Goal: Task Accomplishment & Management: Manage account settings

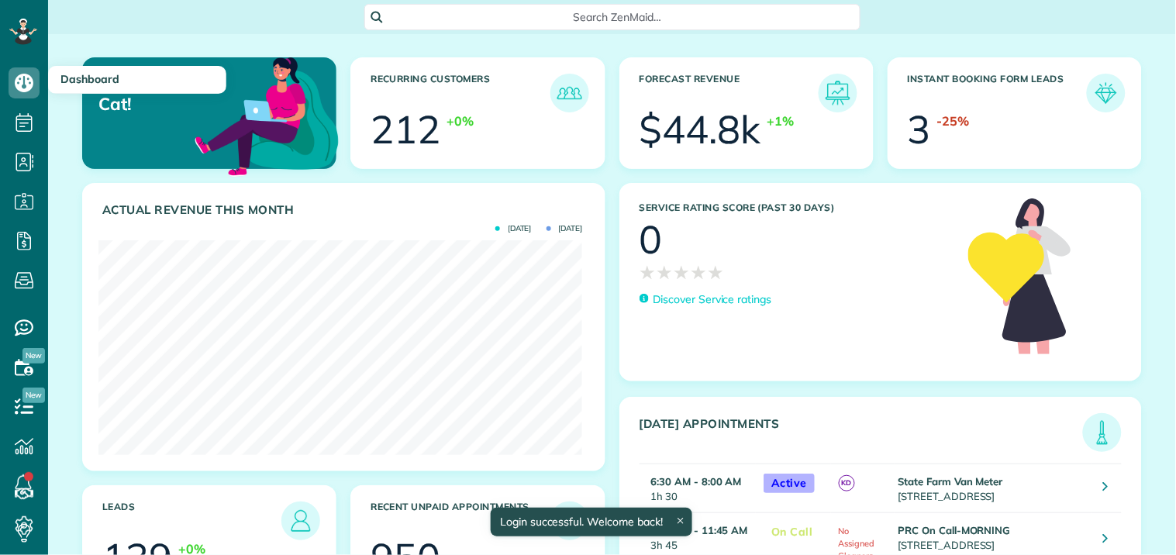
scroll to position [215, 484]
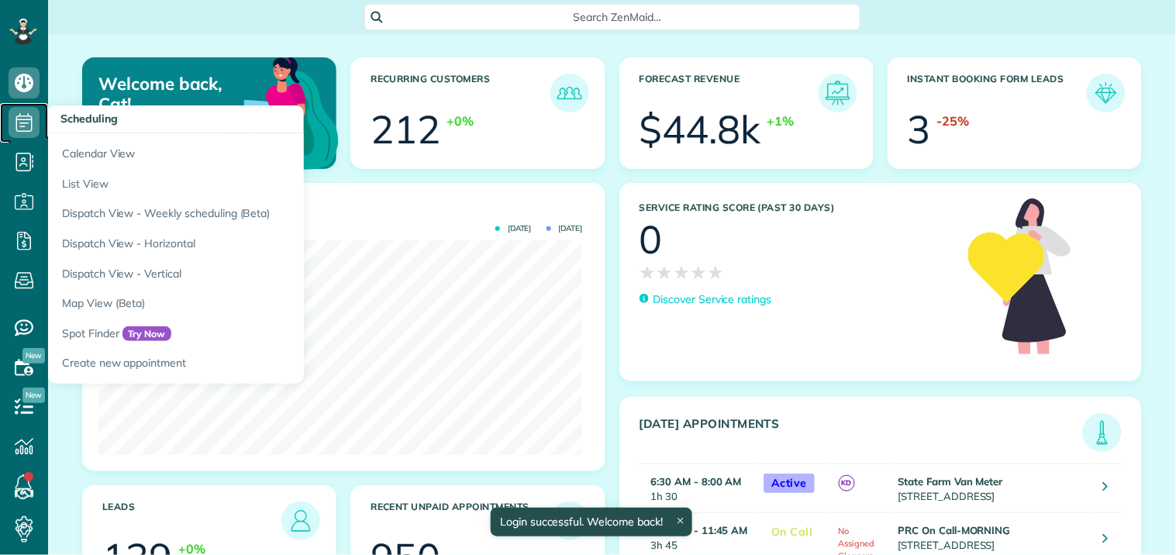
click at [23, 122] on icon at bounding box center [24, 122] width 31 height 31
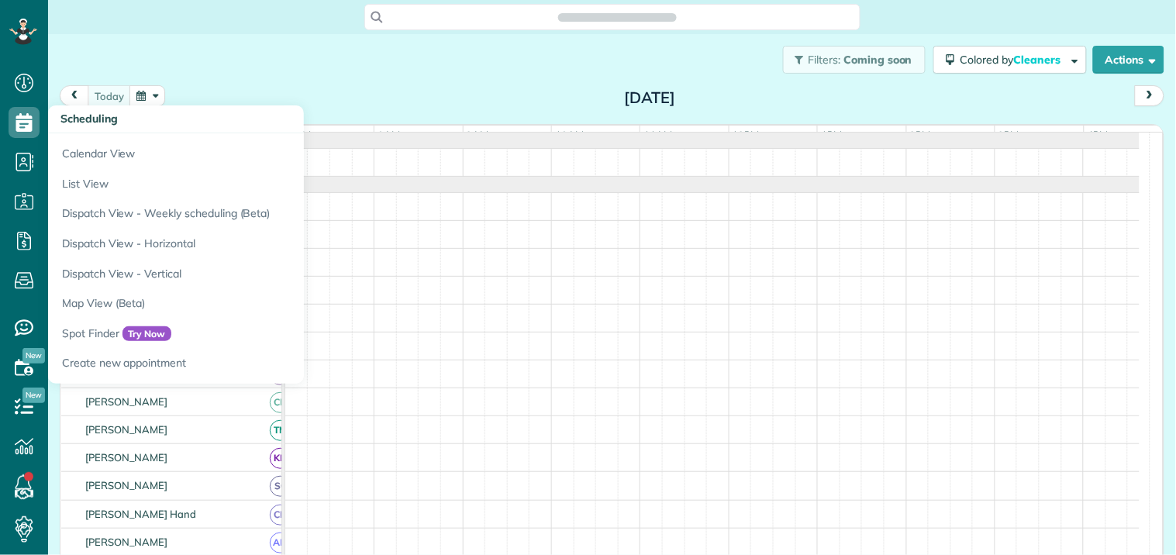
scroll to position [6, 6]
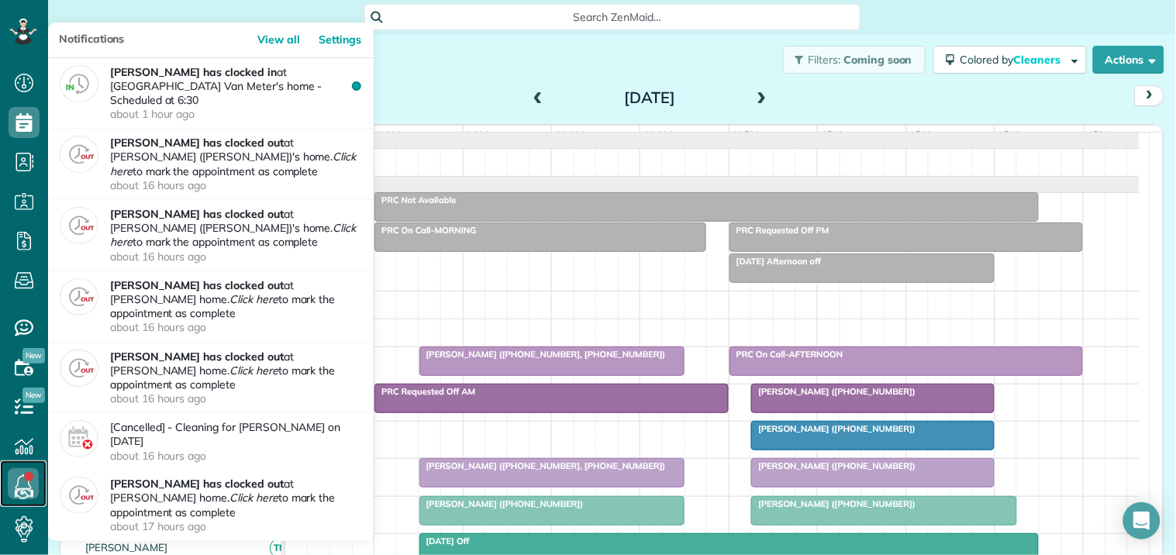
click at [32, 478] on link at bounding box center [23, 484] width 47 height 47
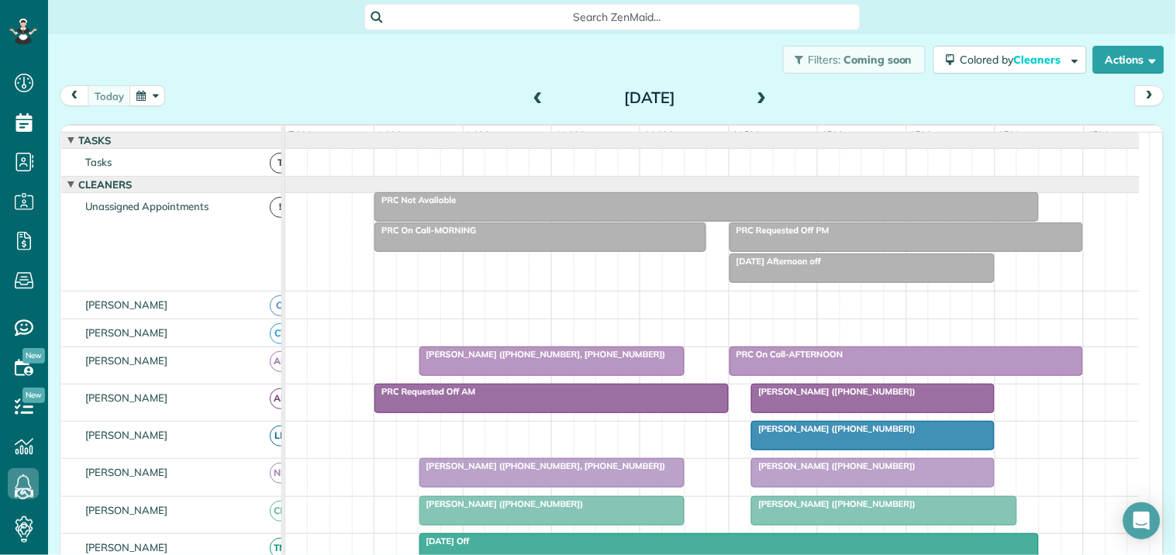
click at [463, 50] on div "Filters: Coming soon Colored by Cleaners Color by Cleaner Color by Team Color b…" at bounding box center [612, 59] width 1128 height 51
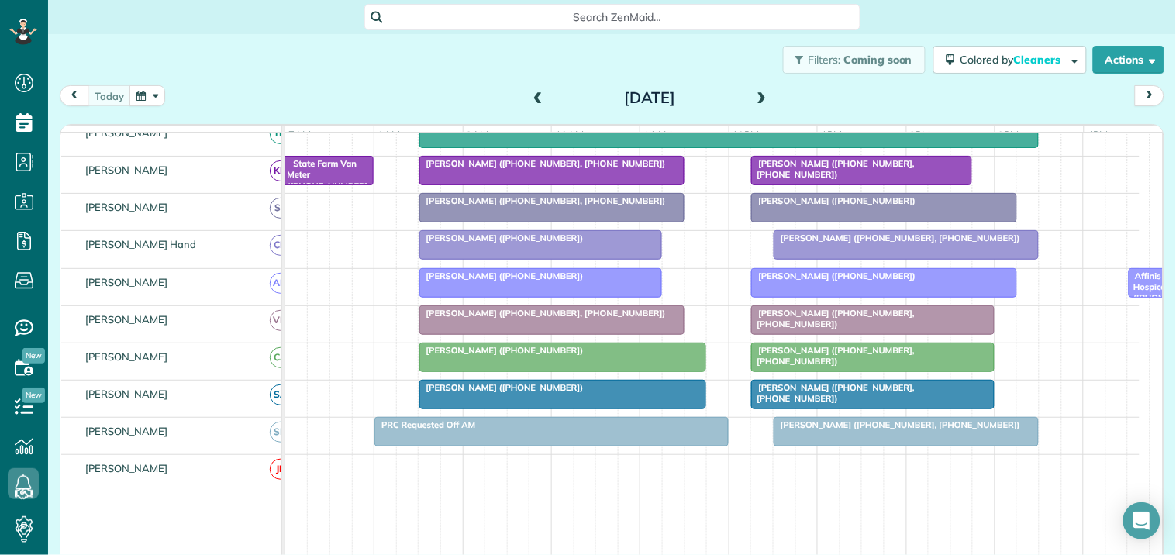
scroll to position [430, 0]
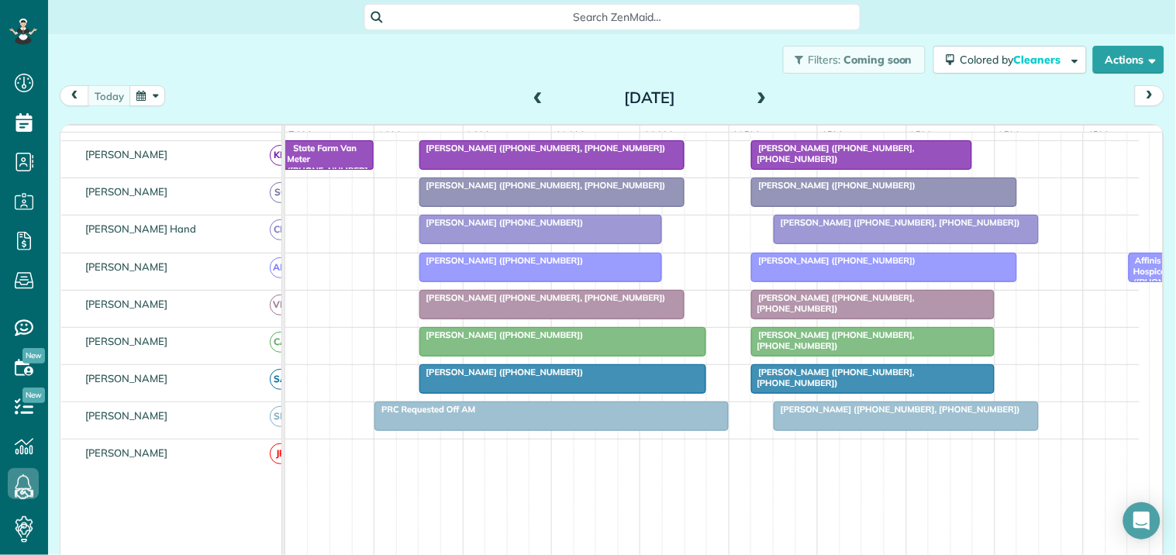
click at [560, 393] on div at bounding box center [563, 379] width 286 height 28
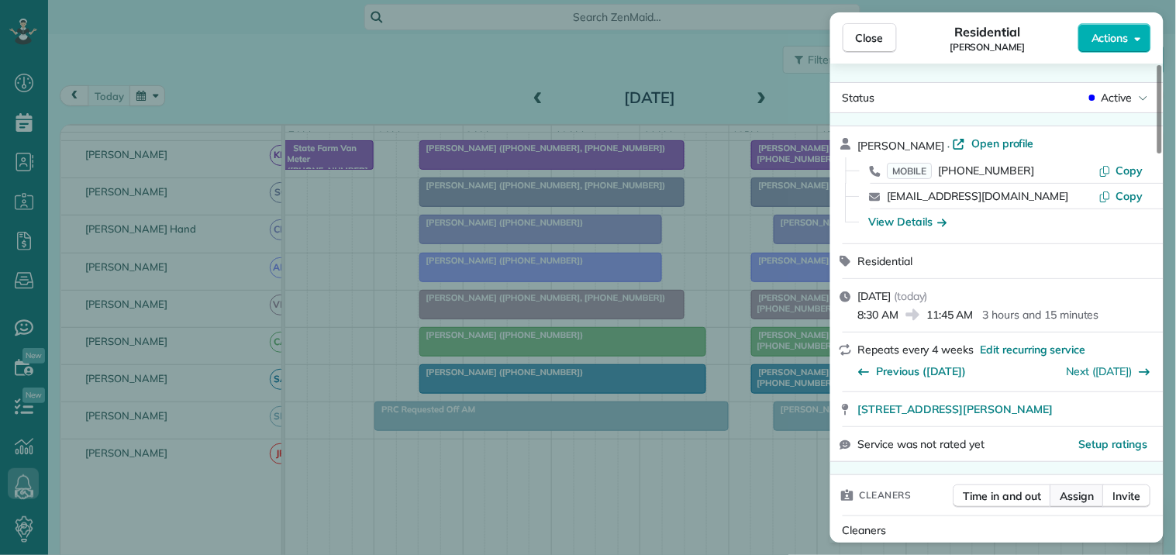
click at [1074, 496] on span "Assign" at bounding box center [1078, 496] width 34 height 16
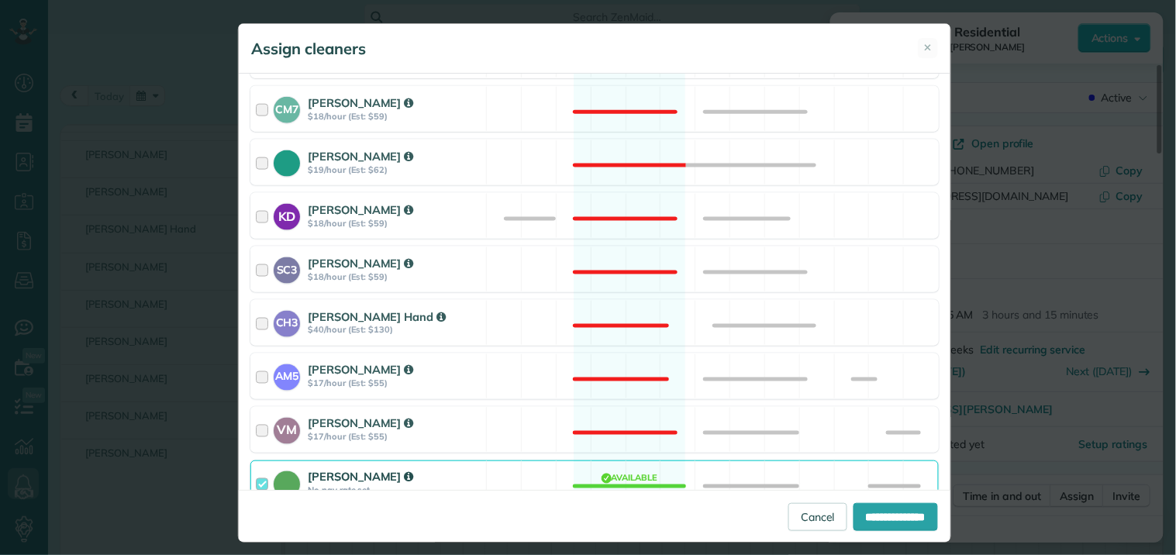
scroll to position [602, 0]
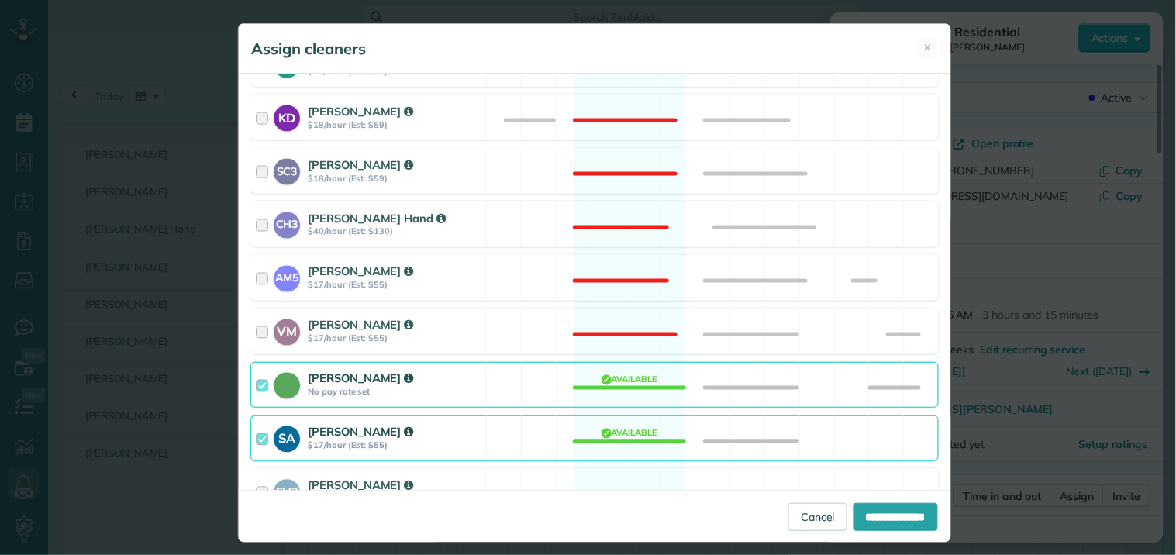
click at [610, 439] on div "SA Stephanie Allen $17/hour (Est: $55) Available" at bounding box center [594, 439] width 689 height 46
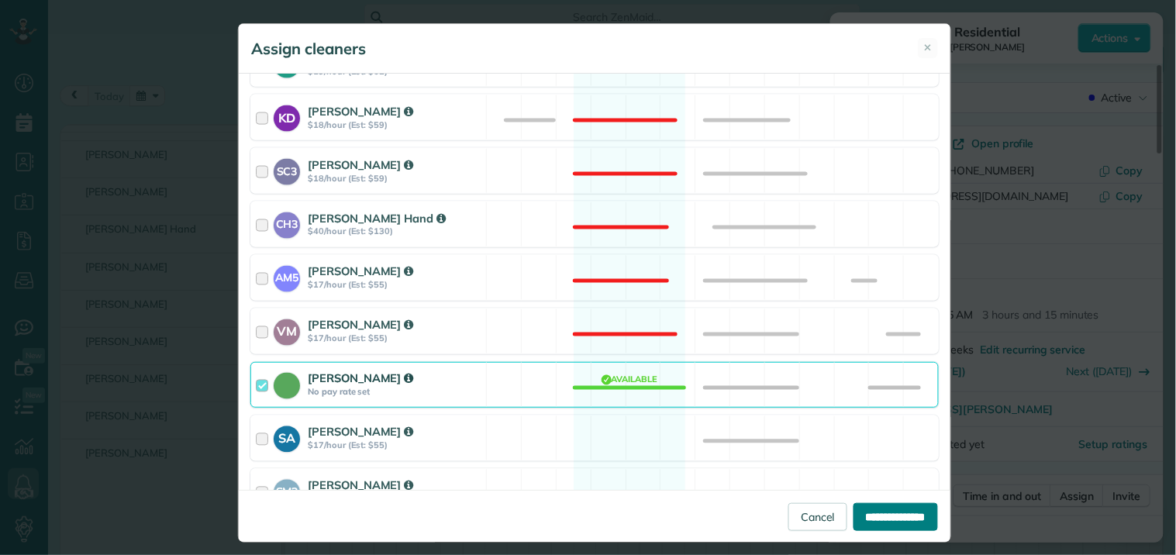
click at [882, 515] on input "**********" at bounding box center [896, 517] width 85 height 28
type input "**********"
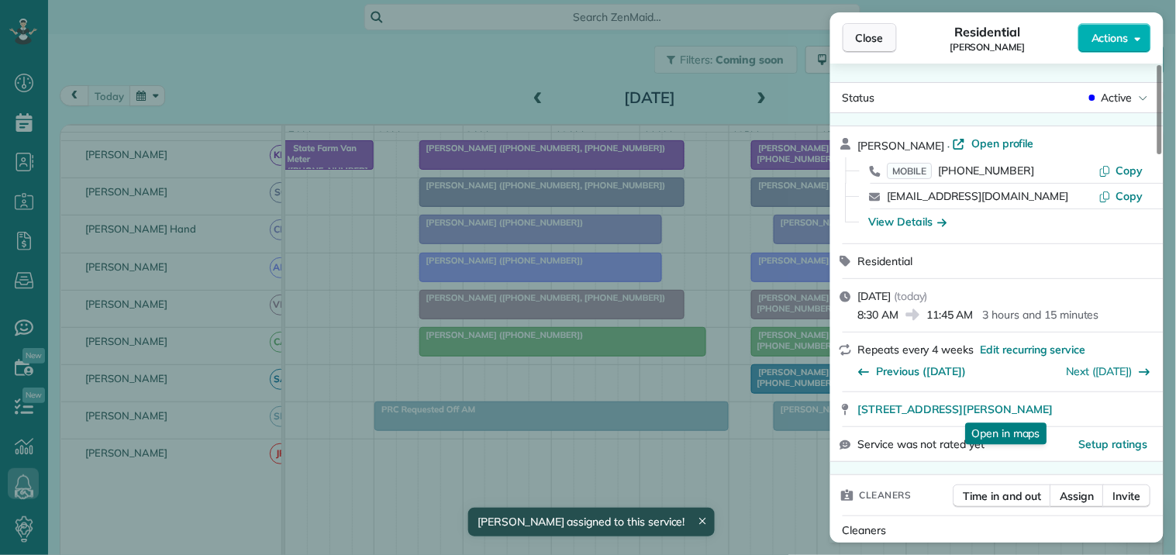
click at [859, 43] on span "Close" at bounding box center [870, 38] width 28 height 16
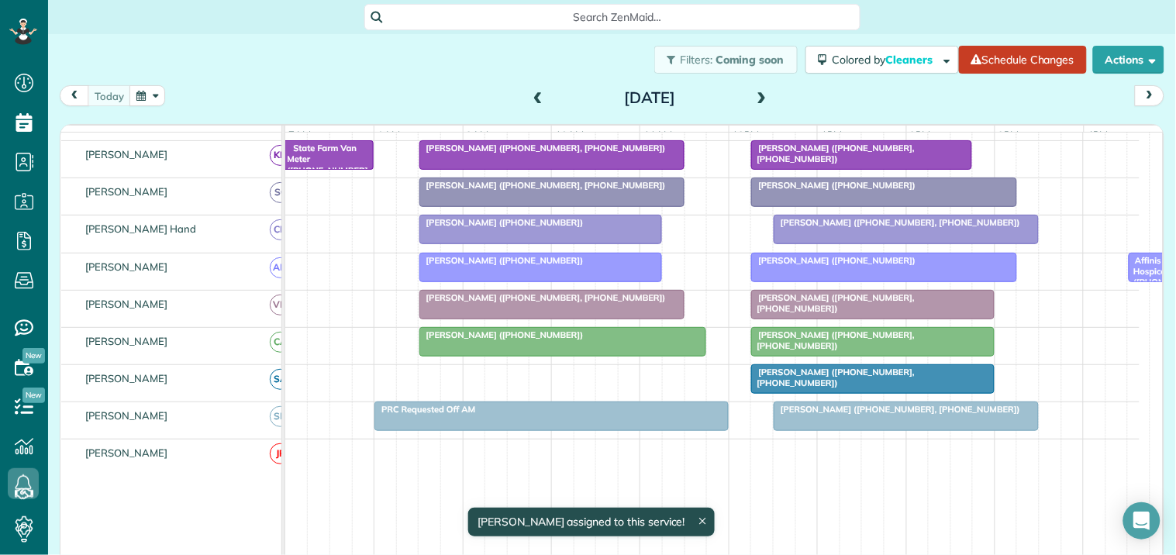
click at [856, 392] on div at bounding box center [873, 379] width 242 height 28
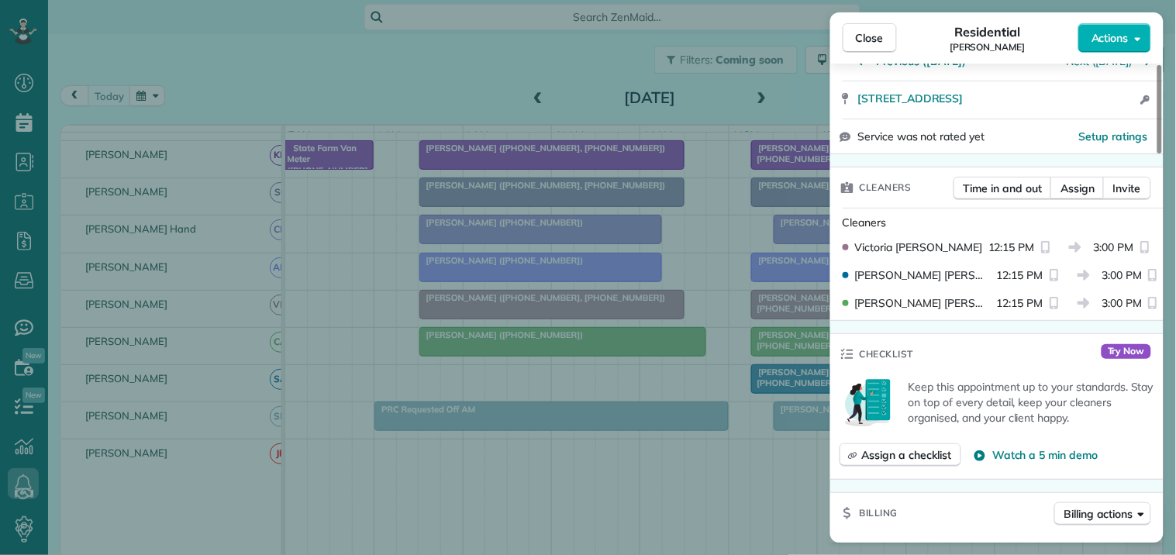
scroll to position [344, 0]
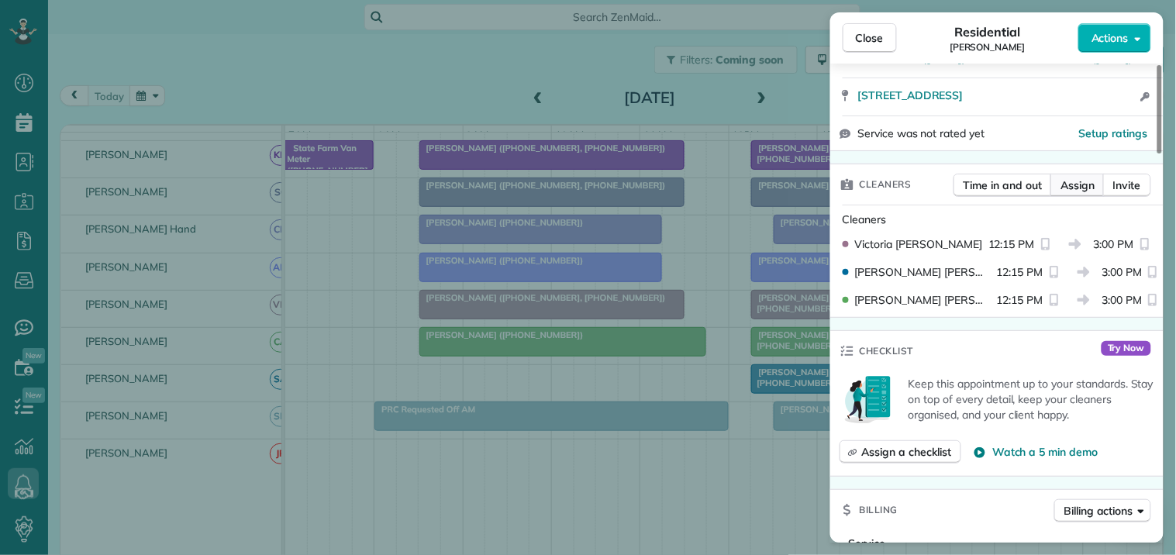
click at [1086, 180] on span "Assign" at bounding box center [1078, 186] width 34 height 16
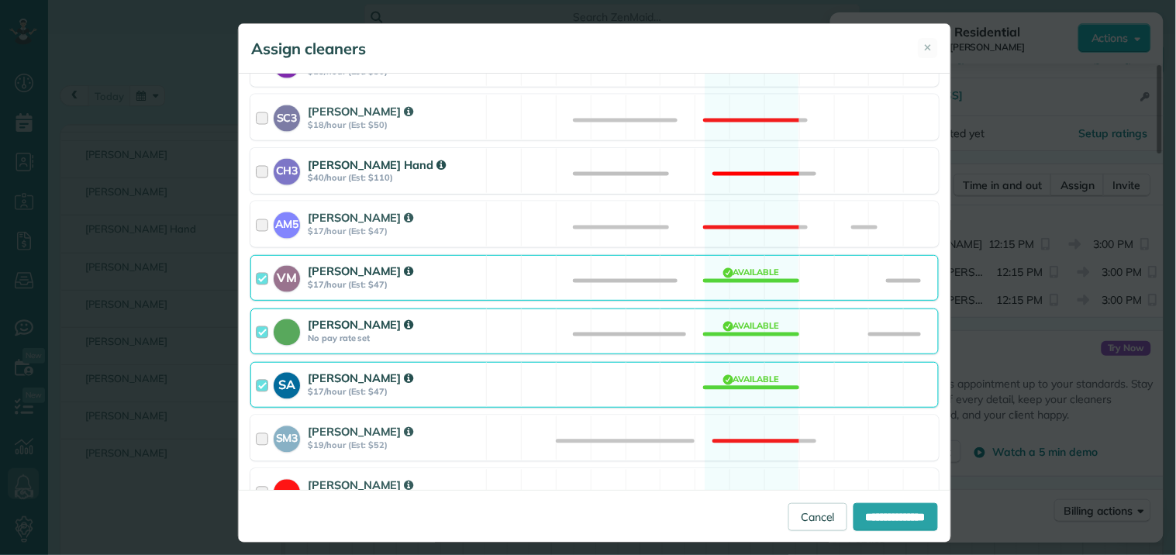
scroll to position [689, 0]
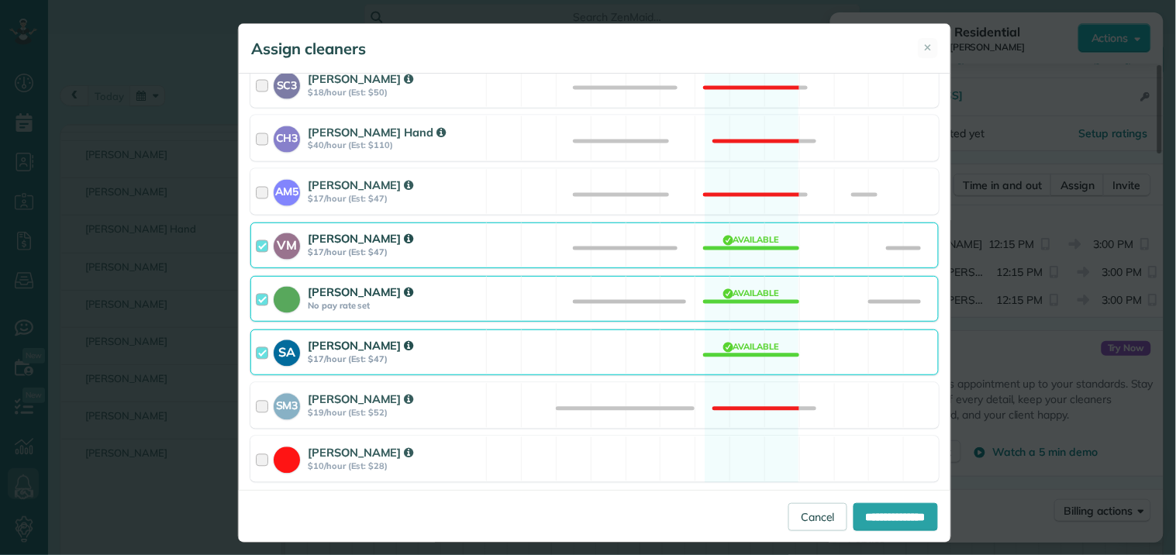
click at [751, 349] on div "SA Stephanie Allen $17/hour (Est: $47) Available" at bounding box center [594, 353] width 689 height 46
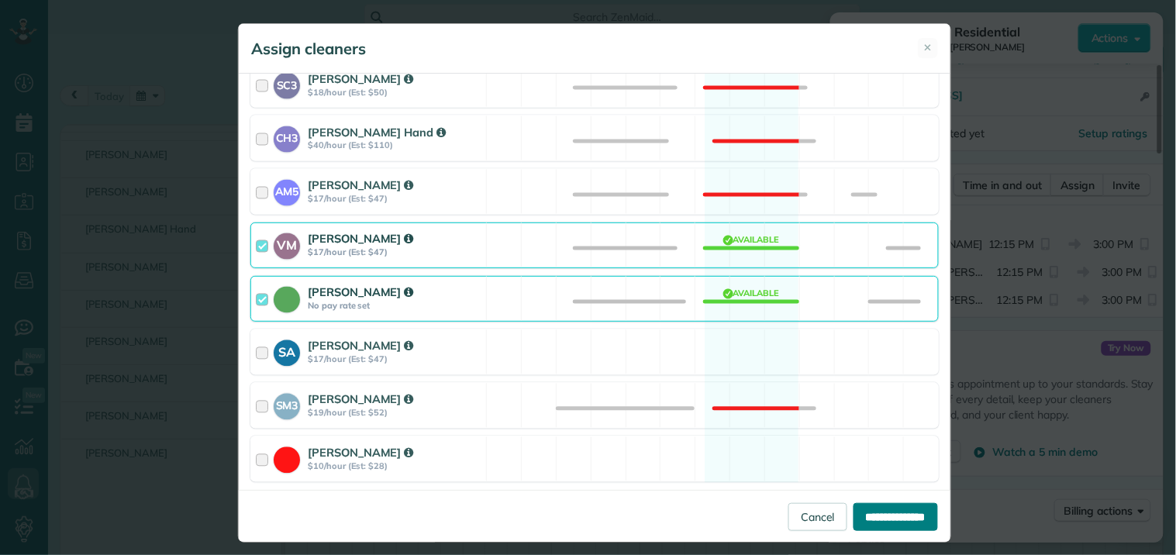
click at [864, 516] on input "**********" at bounding box center [896, 517] width 85 height 28
type input "**********"
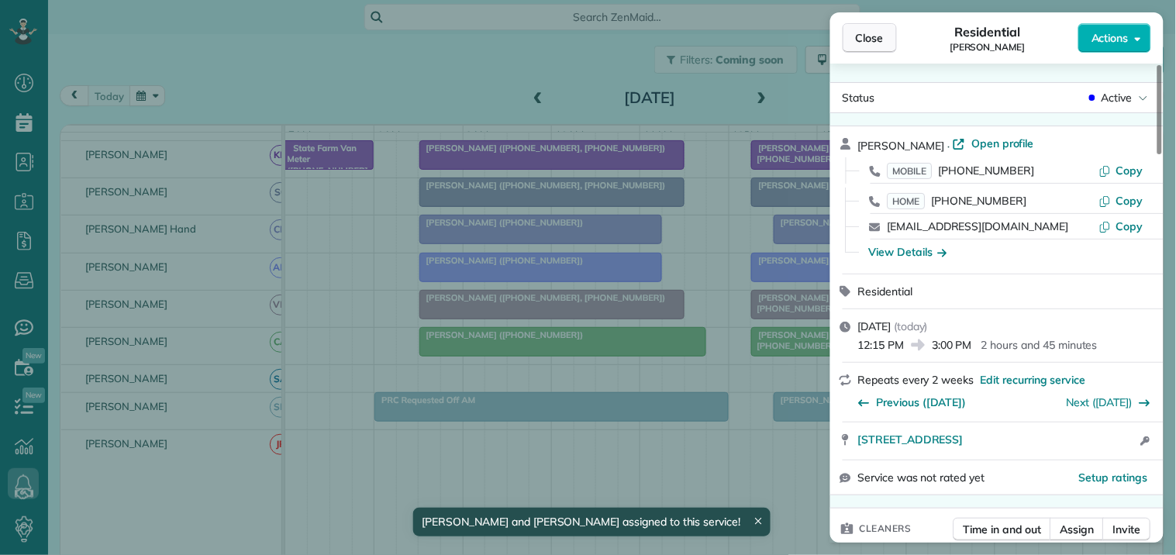
click at [866, 44] on span "Close" at bounding box center [870, 38] width 28 height 16
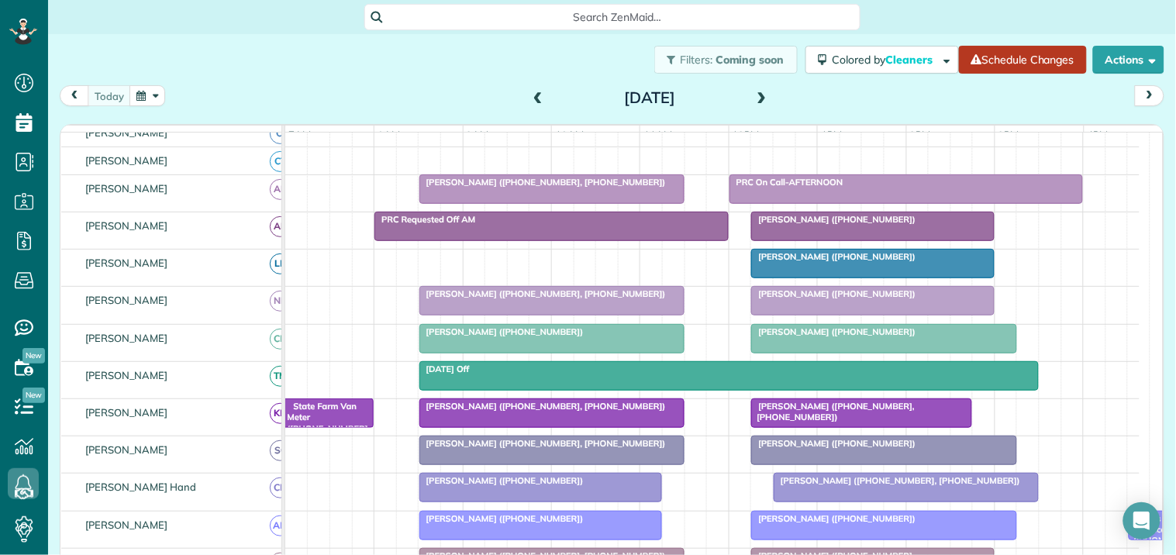
click at [1026, 52] on link "Schedule Changes" at bounding box center [1023, 60] width 128 height 28
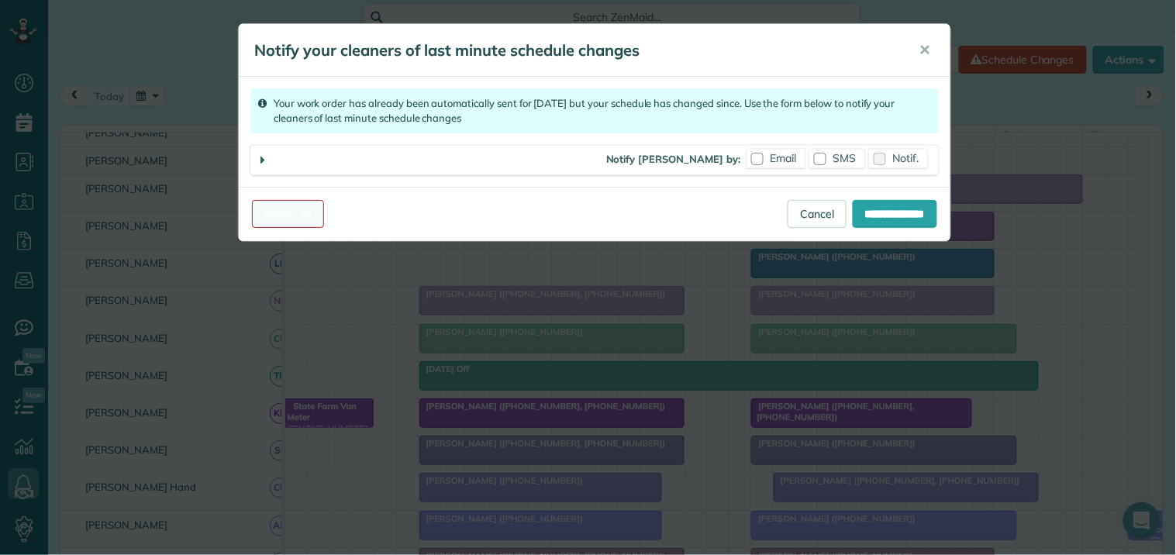
click at [299, 206] on link "Ignore All" at bounding box center [288, 214] width 72 height 28
click at [292, 211] on link "Ignore All" at bounding box center [288, 214] width 72 height 28
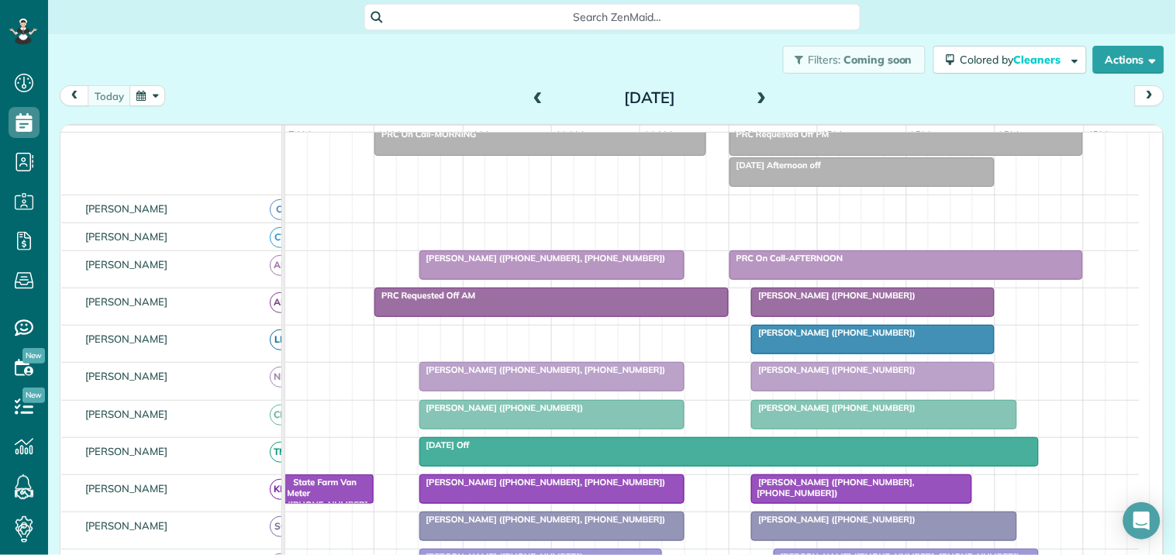
scroll to position [86, 0]
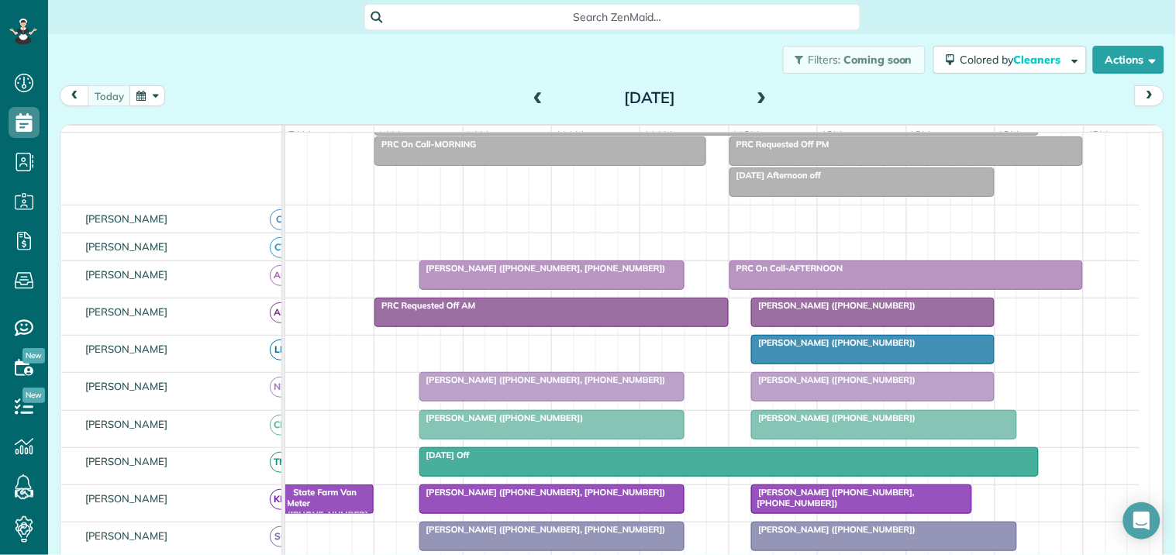
click at [757, 95] on span at bounding box center [762, 98] width 17 height 14
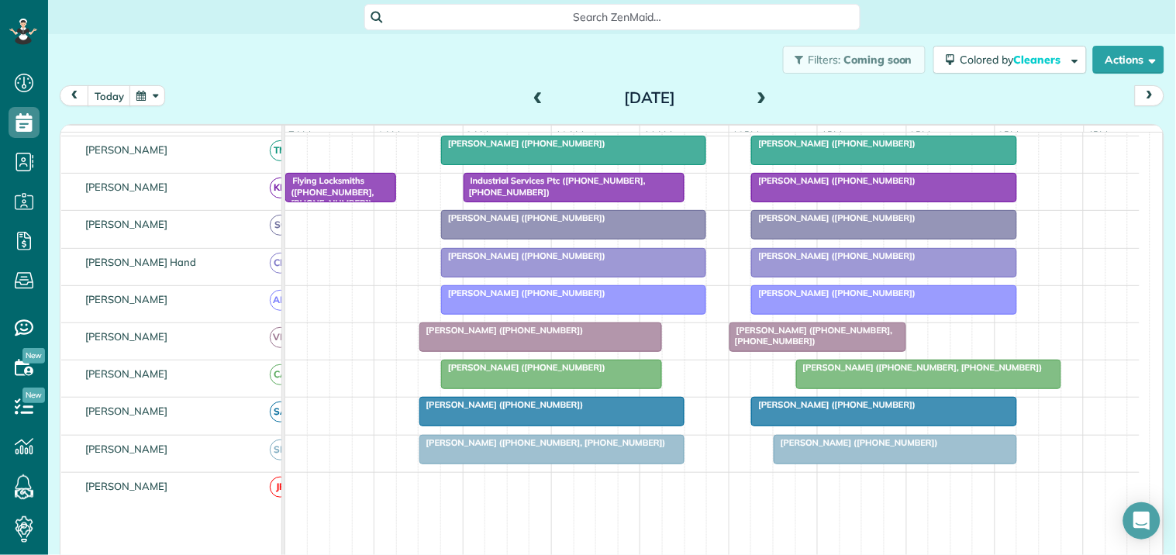
scroll to position [446, 0]
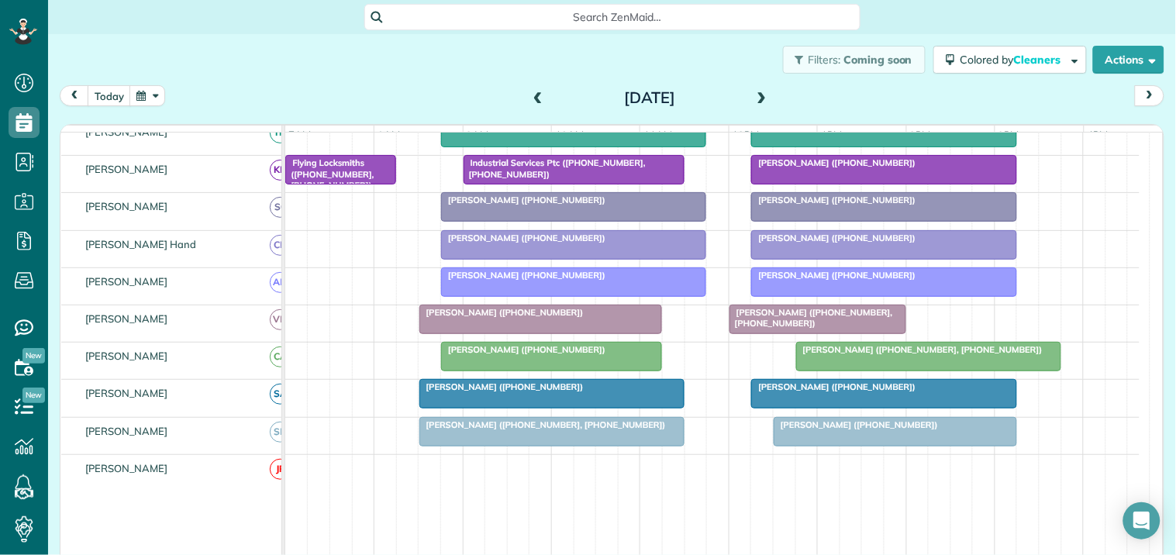
click at [524, 392] on span "[PERSON_NAME] ([PHONE_NUMBER])" at bounding box center [502, 386] width 166 height 11
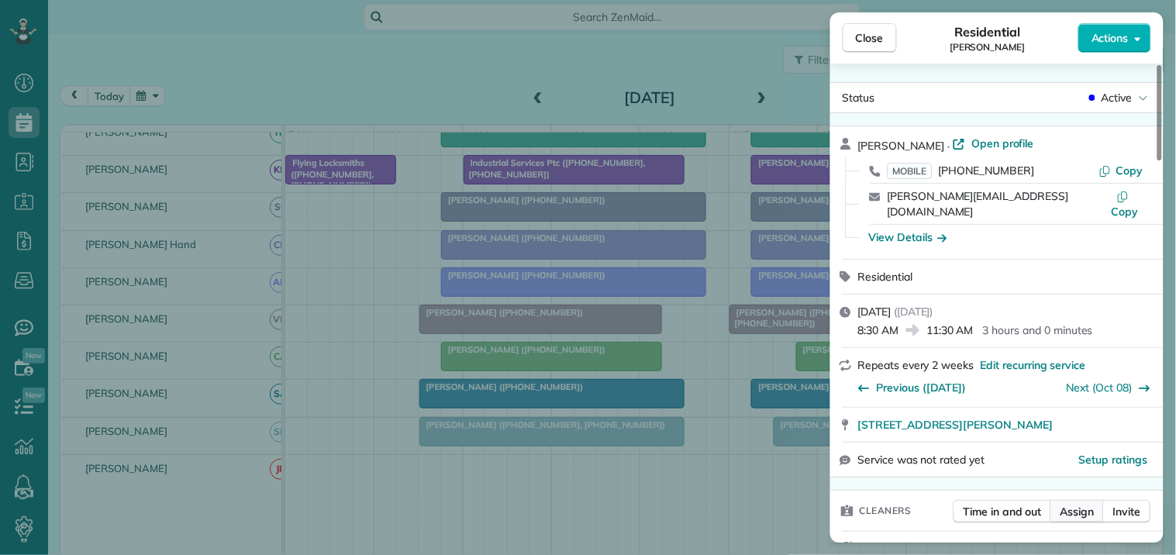
click at [1078, 504] on span "Assign" at bounding box center [1078, 512] width 34 height 16
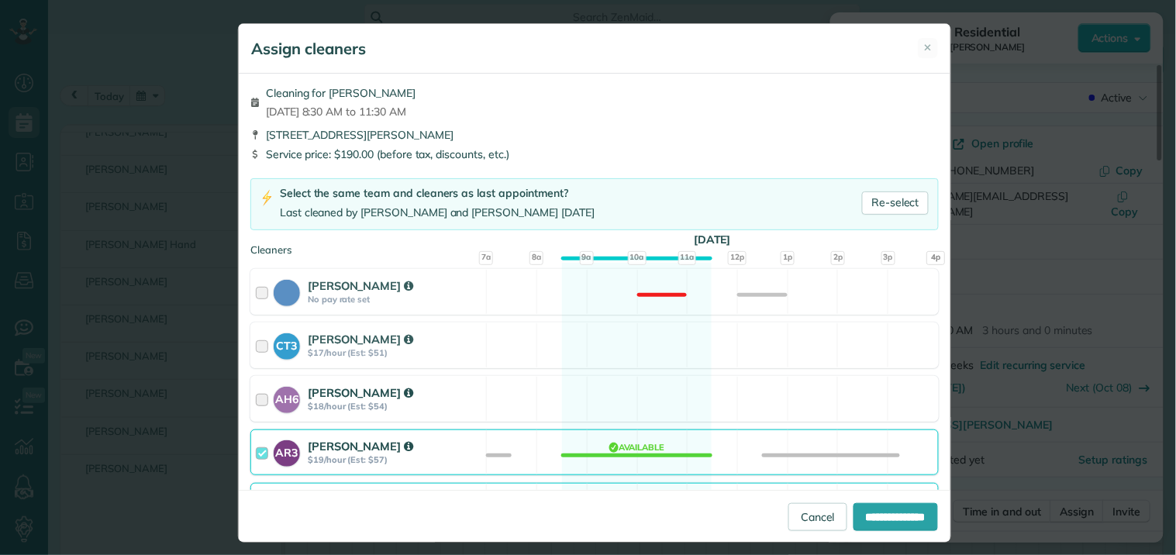
click at [585, 393] on div "AH6 [PERSON_NAME] $18/hour (Est: $54) Available" at bounding box center [594, 399] width 689 height 46
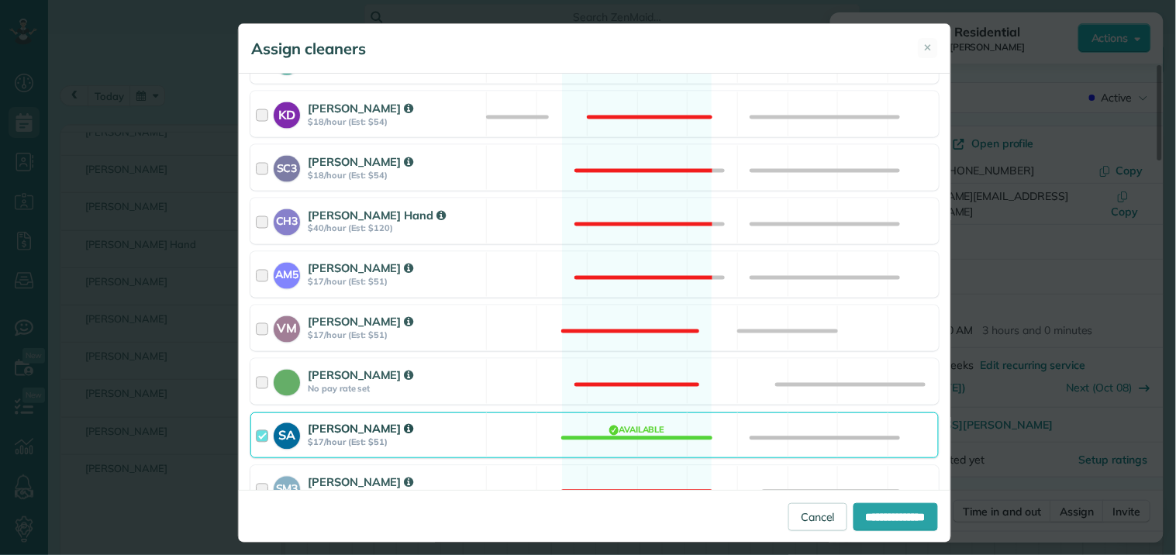
scroll to position [739, 0]
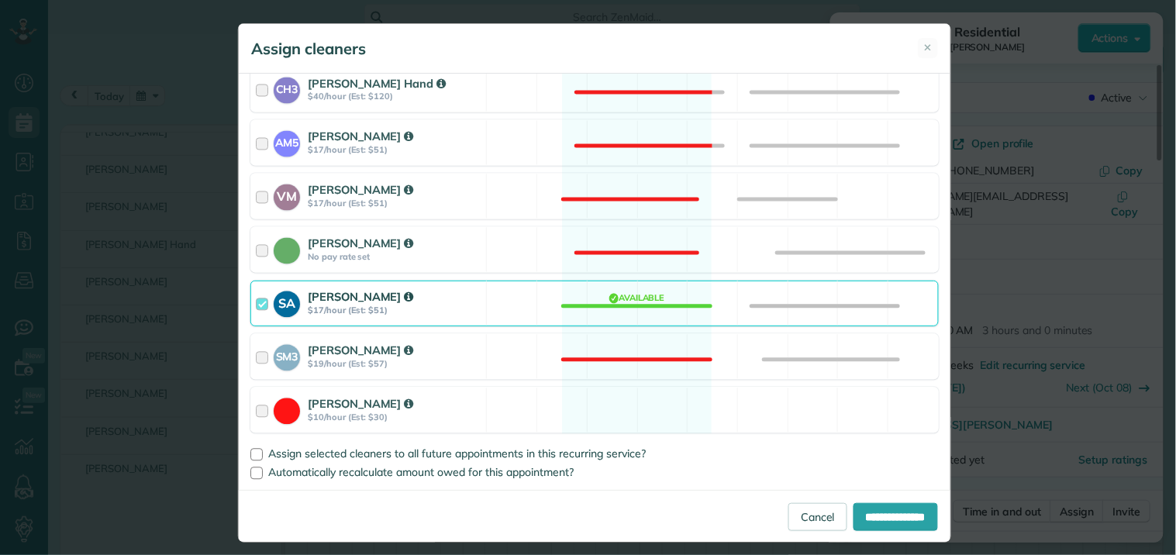
click at [640, 311] on div "SA [PERSON_NAME] $17/hour (Est: $51) Available" at bounding box center [594, 304] width 689 height 46
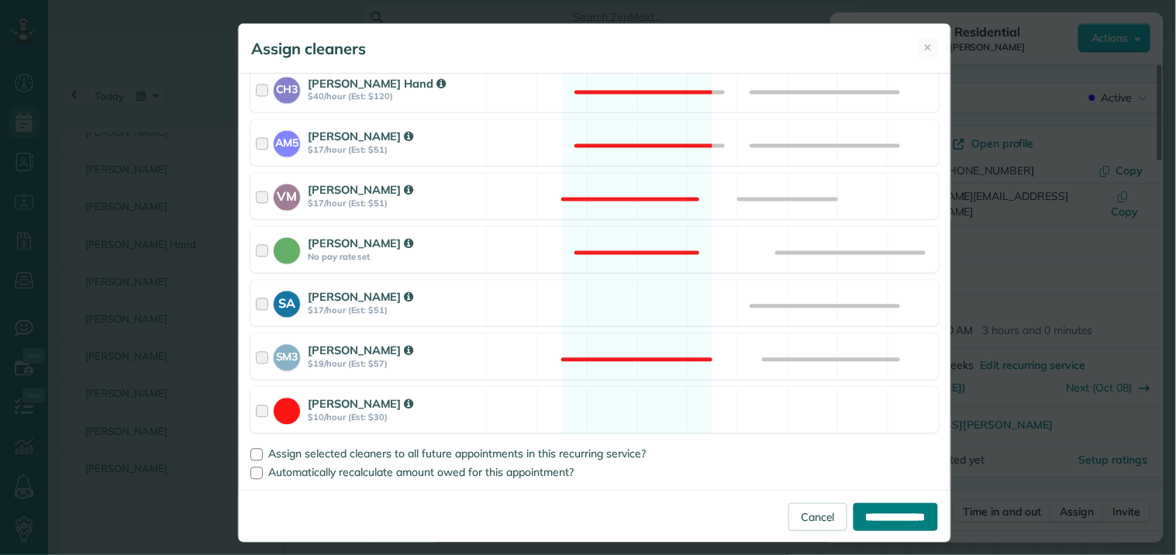
click at [858, 512] on input "**********" at bounding box center [896, 517] width 85 height 28
type input "**********"
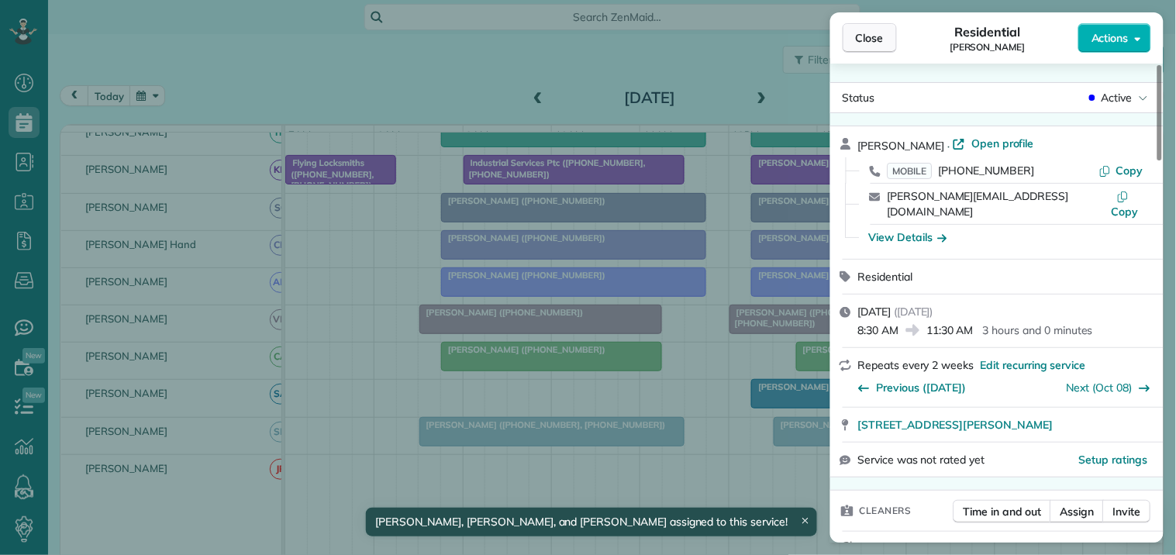
click at [863, 33] on span "Close" at bounding box center [870, 38] width 28 height 16
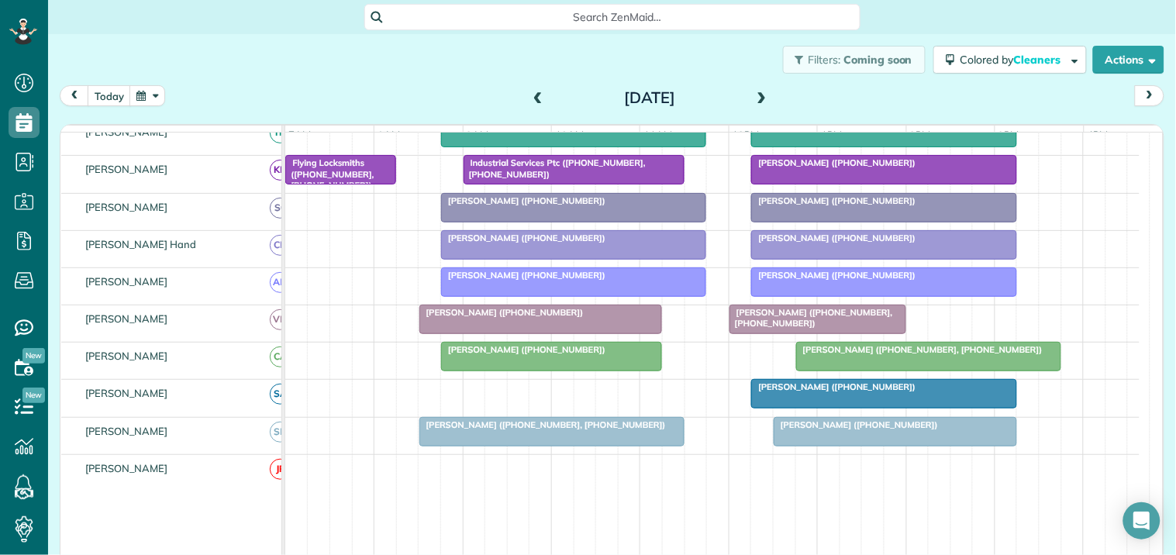
click at [851, 392] on span "[PERSON_NAME] ([PHONE_NUMBER])" at bounding box center [834, 386] width 166 height 11
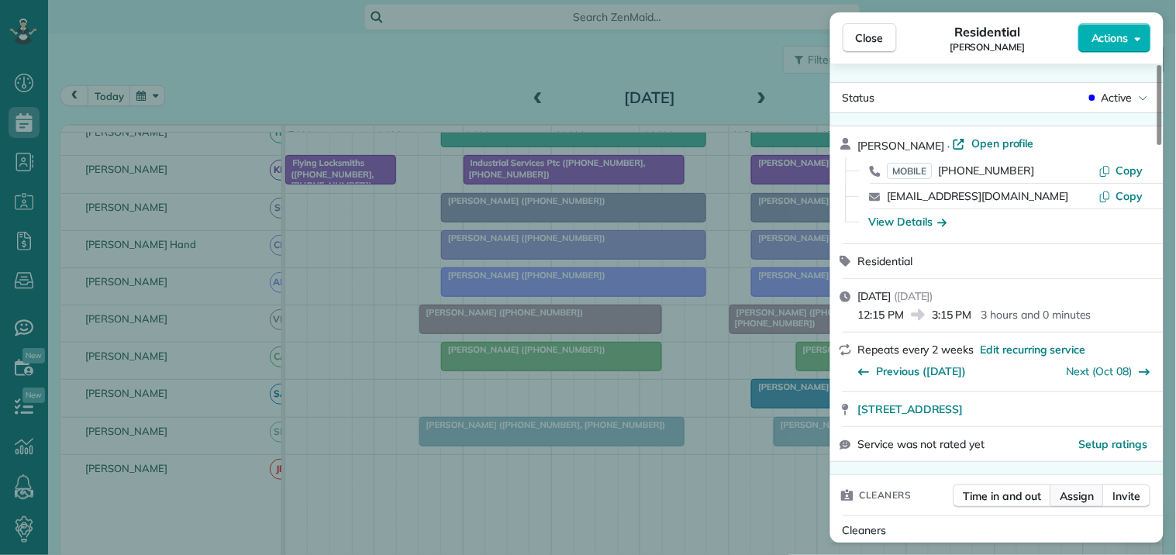
click at [1084, 498] on span "Assign" at bounding box center [1078, 496] width 34 height 16
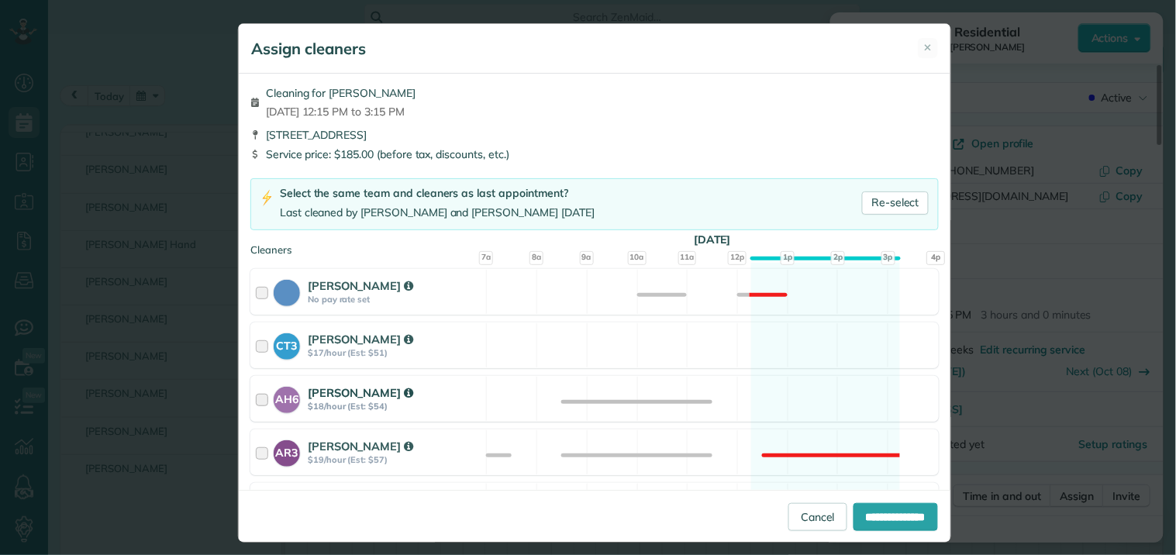
click at [792, 388] on div "AH6 [PERSON_NAME] $18/hour (Est: $54) Available" at bounding box center [594, 399] width 689 height 46
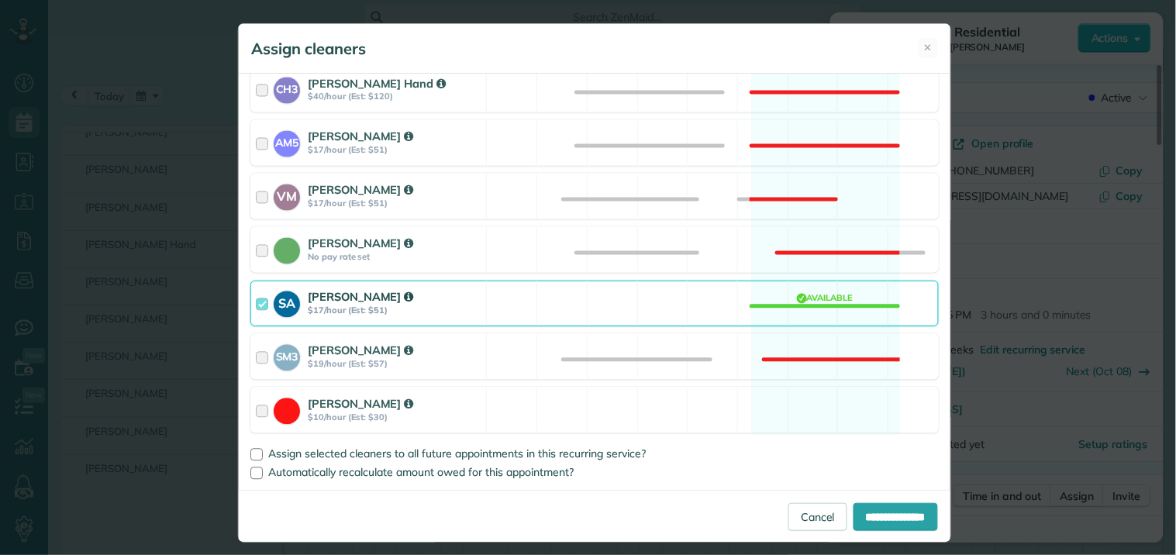
click at [804, 310] on div "SA [PERSON_NAME] $17/hour (Est: $51) Available" at bounding box center [594, 304] width 689 height 46
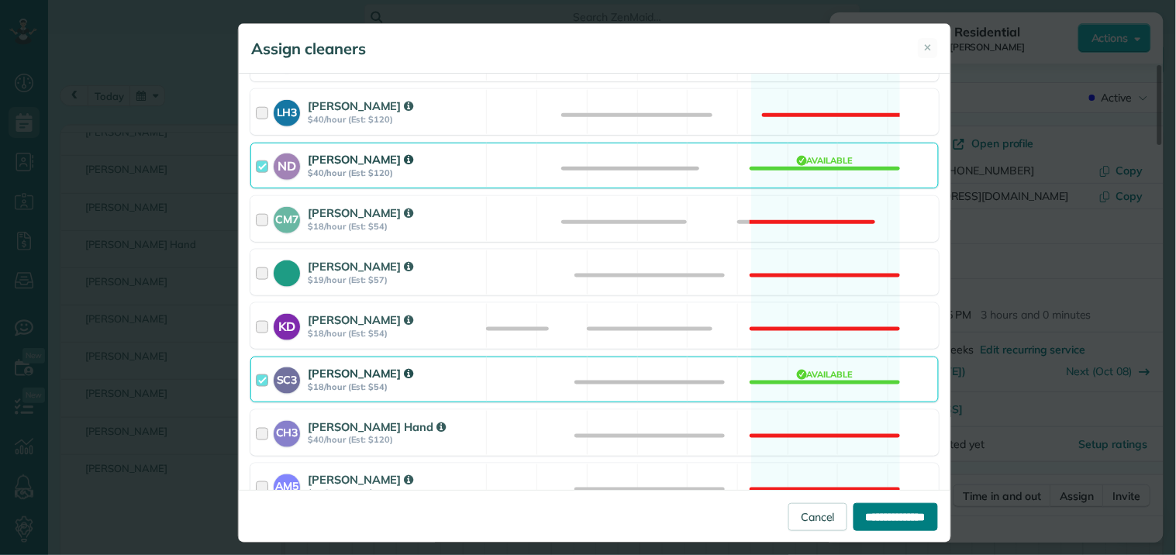
click at [880, 512] on input "**********" at bounding box center [896, 517] width 85 height 28
type input "**********"
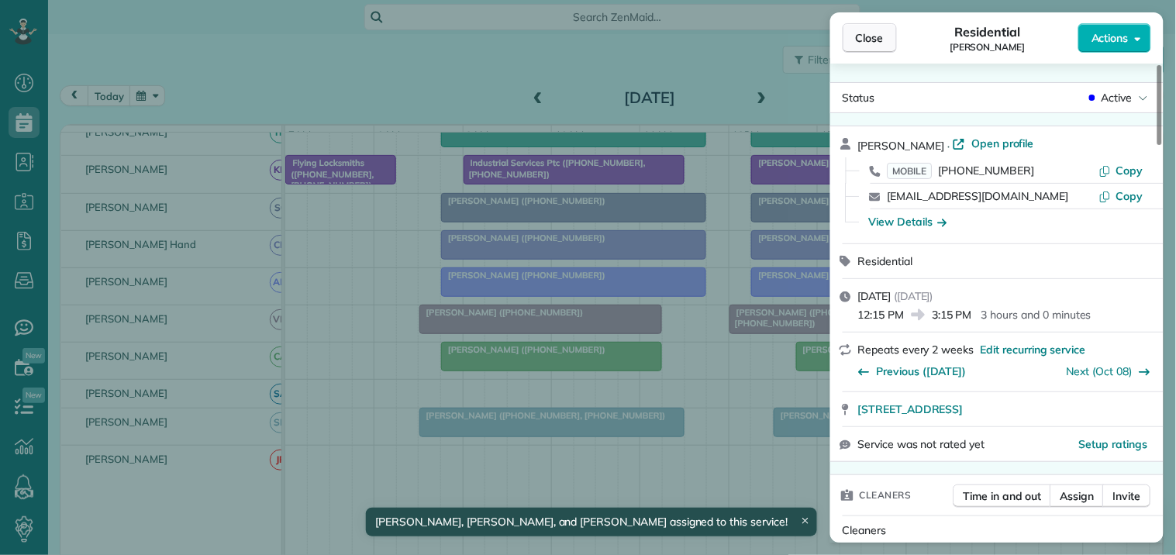
click at [872, 31] on span "Close" at bounding box center [870, 38] width 28 height 16
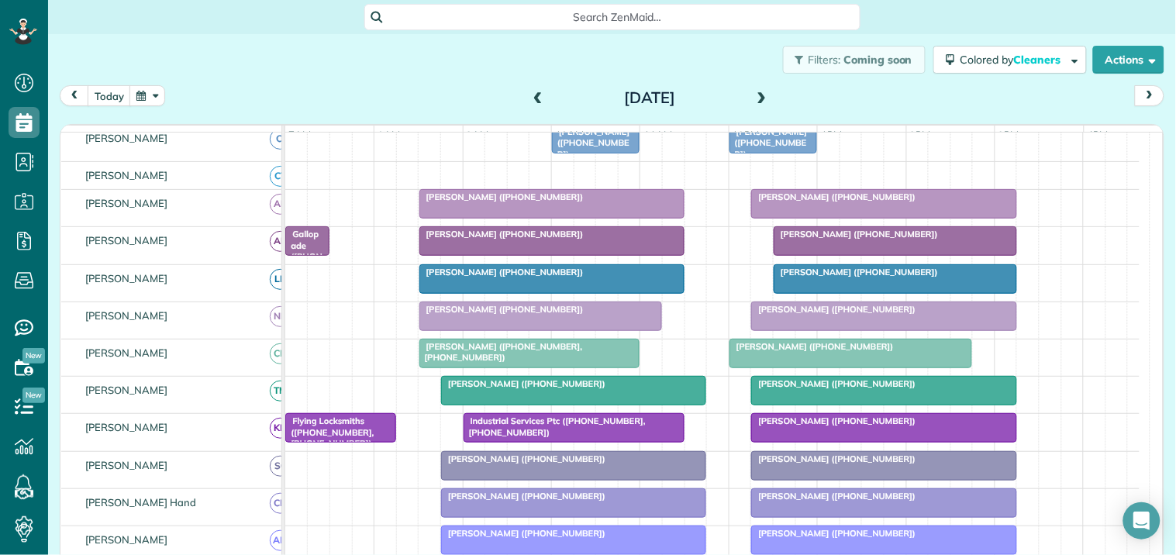
click at [758, 93] on span at bounding box center [762, 98] width 17 height 14
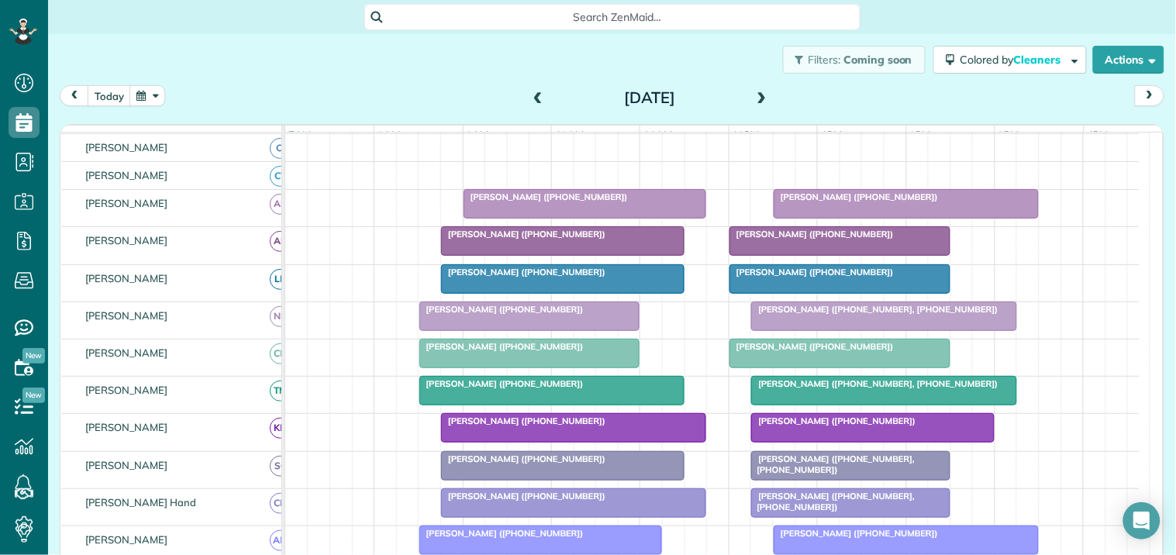
click at [754, 94] on span at bounding box center [762, 98] width 17 height 14
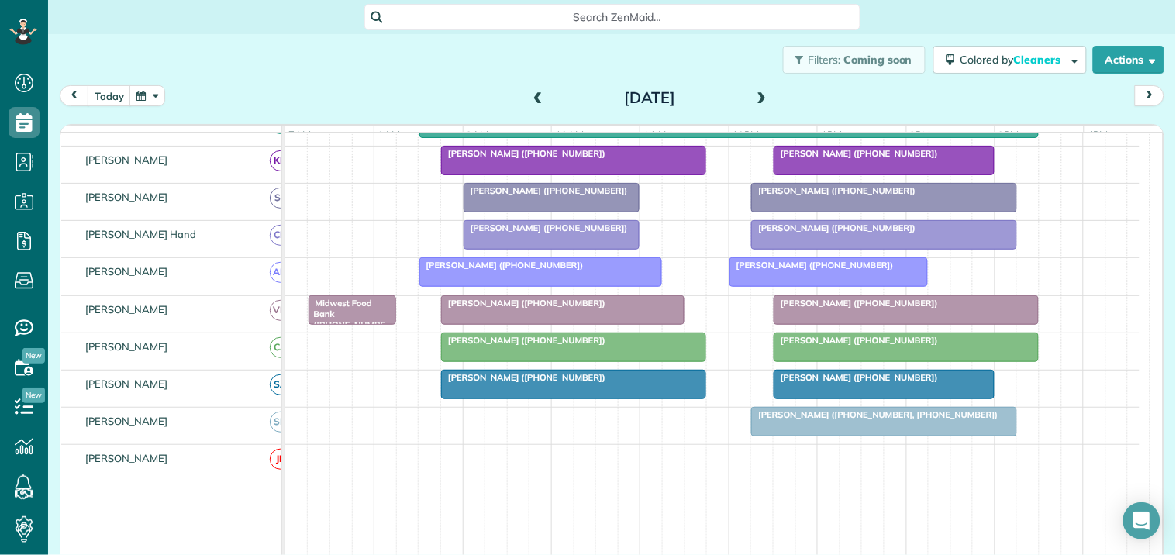
click at [536, 91] on span at bounding box center [538, 98] width 17 height 14
